Goal: Navigation & Orientation: Find specific page/section

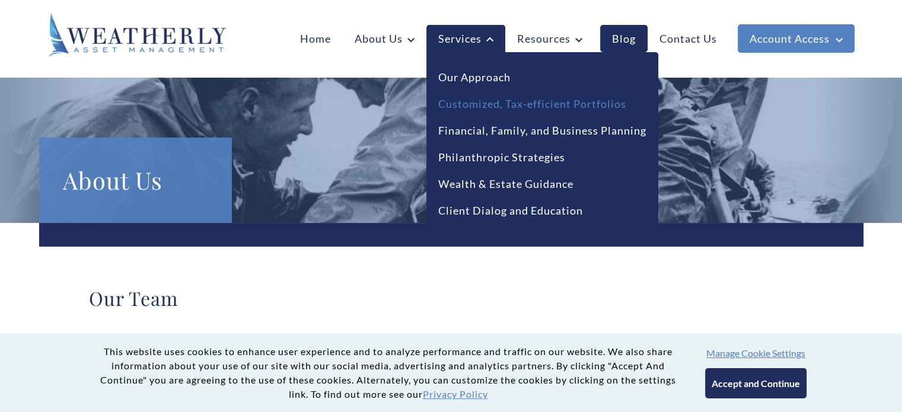
click at [476, 102] on link "Customized, Tax-efficient Portfolios" at bounding box center [532, 104] width 188 height 16
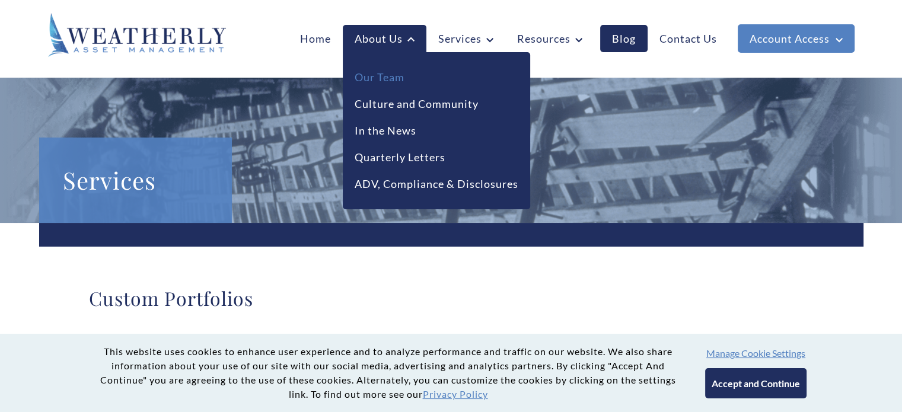
click at [393, 80] on link "Our Team" at bounding box center [380, 77] width 50 height 16
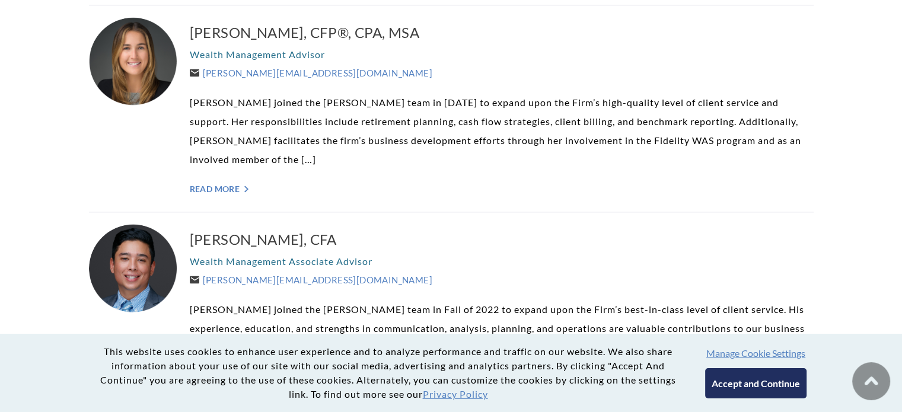
scroll to position [1899, 0]
